Goal: Navigation & Orientation: Find specific page/section

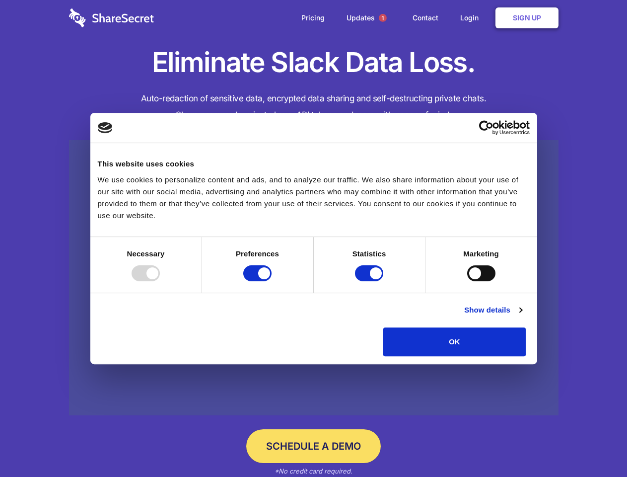
click at [160, 281] on div at bounding box center [146, 273] width 28 height 16
click at [272, 281] on input "Preferences" at bounding box center [257, 273] width 28 height 16
checkbox input "false"
click at [370, 281] on input "Statistics" at bounding box center [369, 273] width 28 height 16
checkbox input "false"
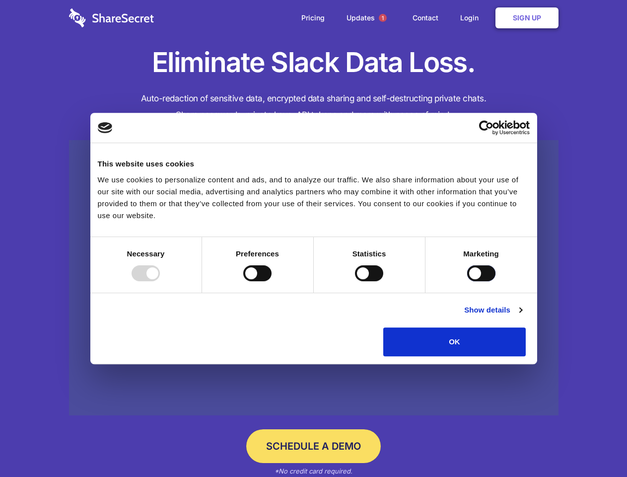
click at [467, 281] on input "Marketing" at bounding box center [481, 273] width 28 height 16
checkbox input "true"
click at [522, 316] on link "Show details" at bounding box center [493, 310] width 58 height 12
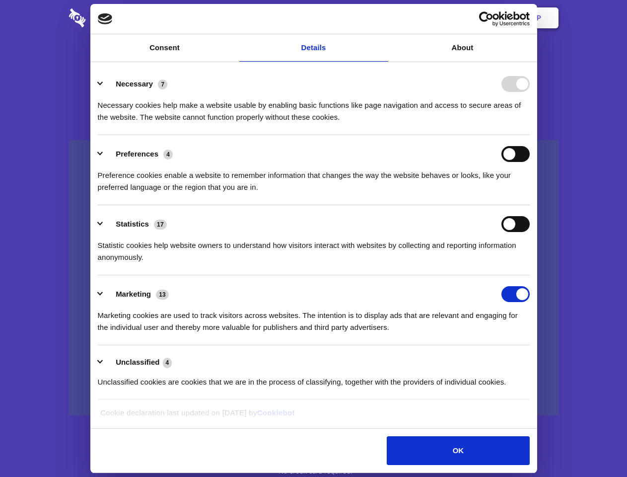
click at [530, 135] on li "Necessary 7 Necessary cookies help make a website usable by enabling basic func…" at bounding box center [314, 100] width 432 height 70
click at [382, 18] on span "1" at bounding box center [383, 18] width 8 height 8
